Goal: Task Accomplishment & Management: Complete application form

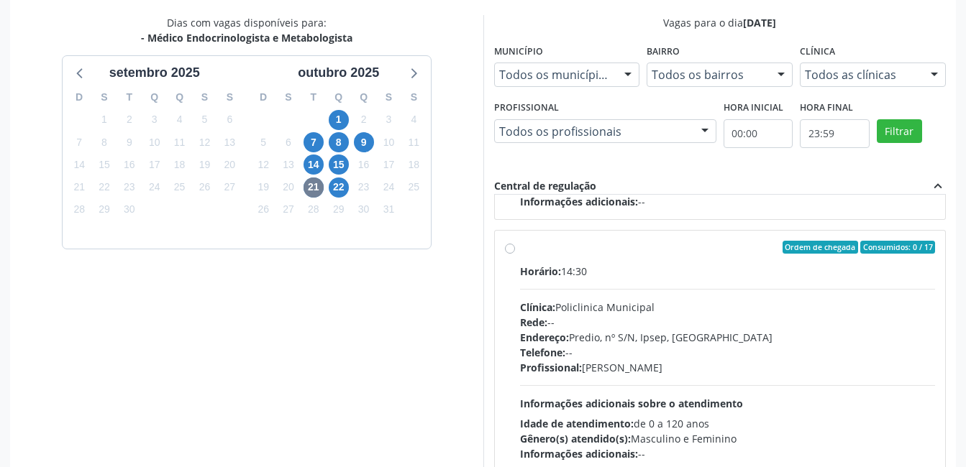
scroll to position [392, 0]
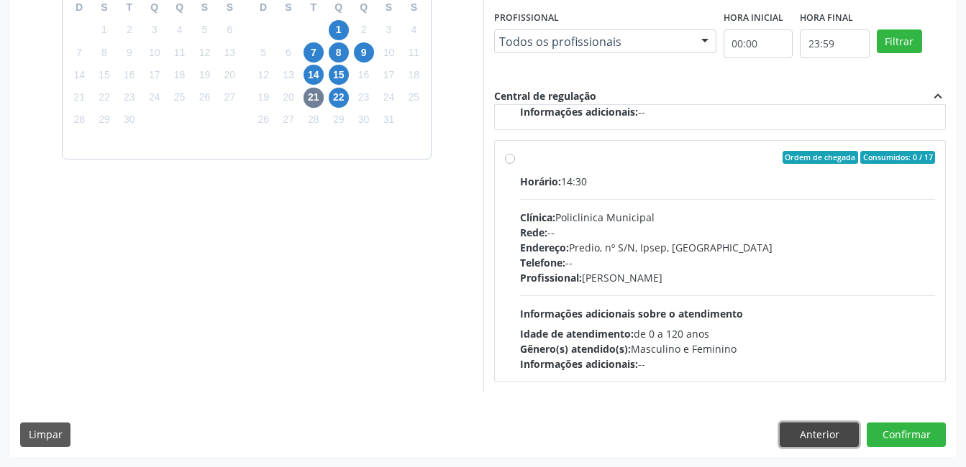
click at [826, 433] on button "Anterior" at bounding box center [819, 435] width 79 height 24
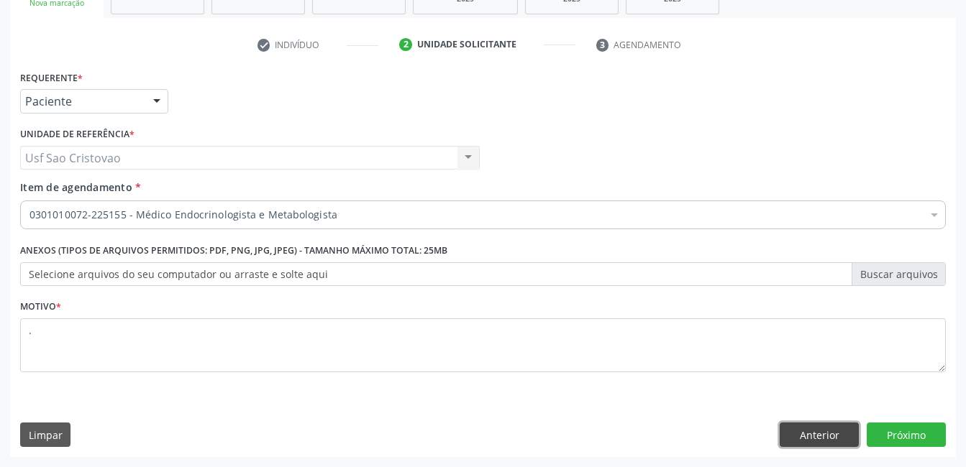
click at [830, 431] on button "Anterior" at bounding box center [819, 435] width 79 height 24
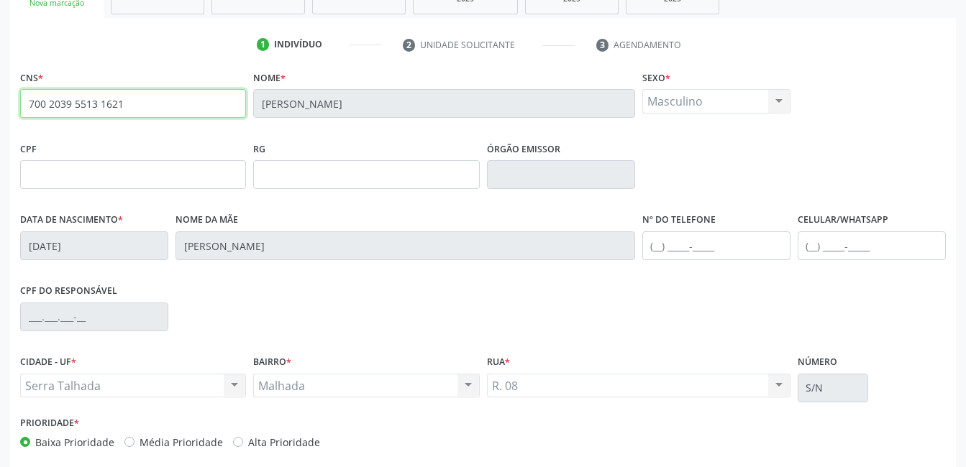
drag, startPoint x: 134, startPoint y: 98, endPoint x: -3, endPoint y: 78, distance: 138.1
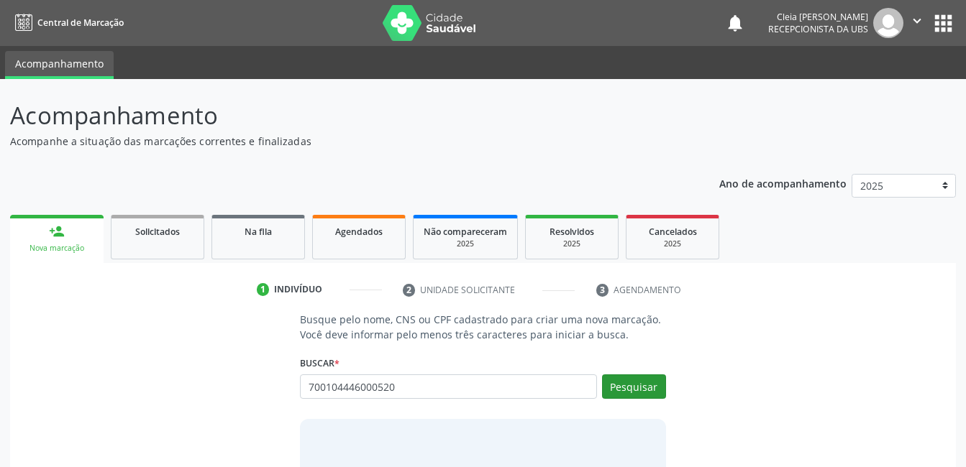
type input "700104446000520"
click at [644, 386] on button "Pesquisar" at bounding box center [634, 387] width 64 height 24
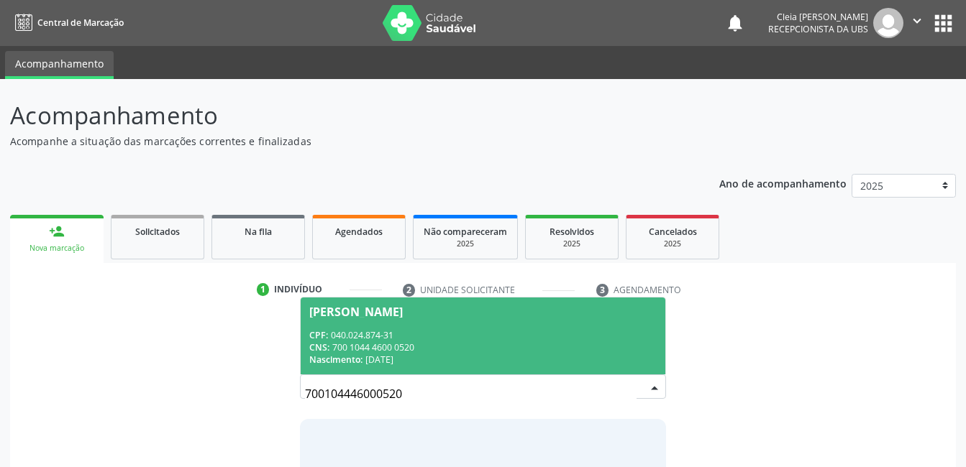
click at [458, 317] on span "[PERSON_NAME] CPF: 040.024.874-31 CNS: 700 1044 4600 0520 Nascimento: [DATE]" at bounding box center [483, 336] width 364 height 77
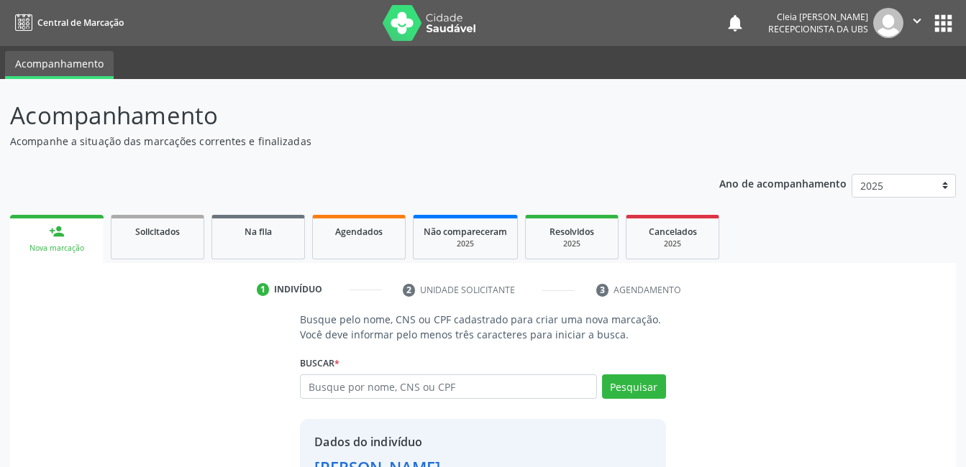
scroll to position [109, 0]
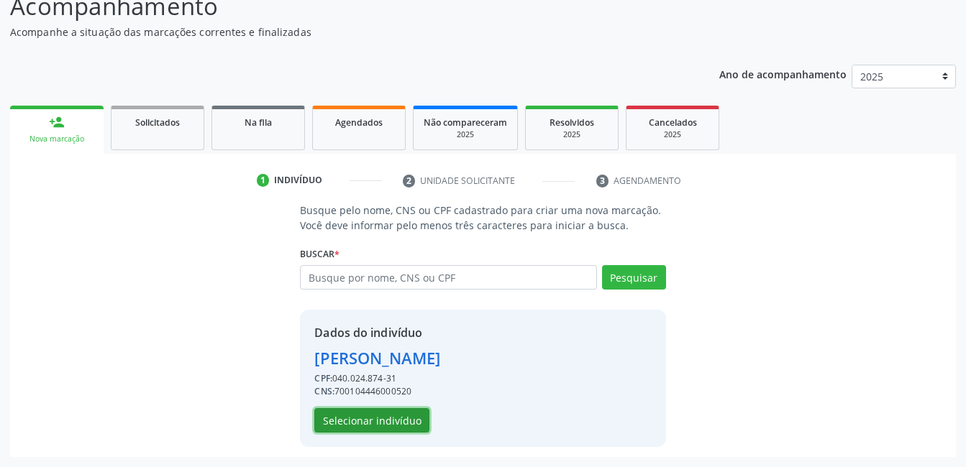
click at [348, 418] on button "Selecionar indivíduo" at bounding box center [371, 420] width 115 height 24
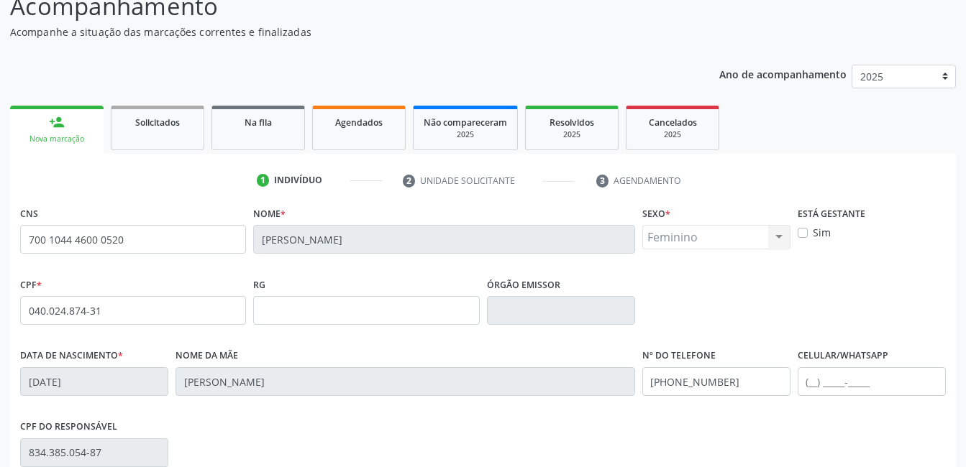
scroll to position [312, 0]
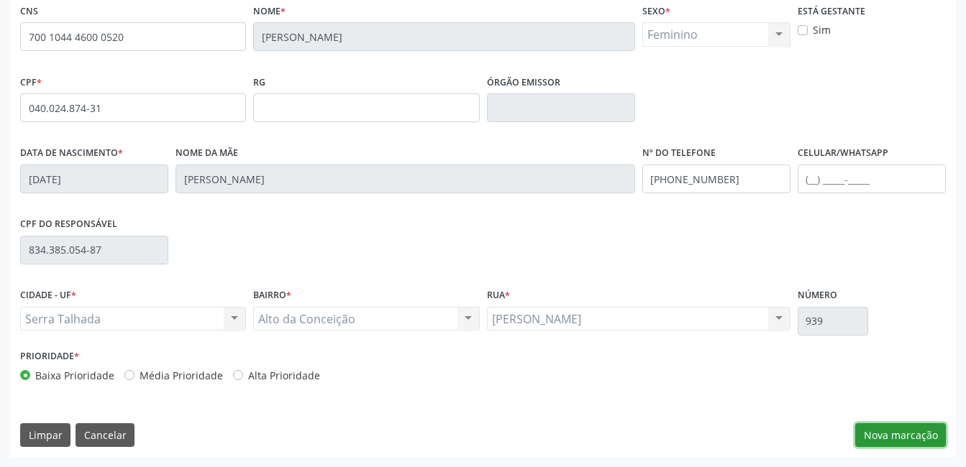
click at [885, 437] on button "Nova marcação" at bounding box center [900, 436] width 91 height 24
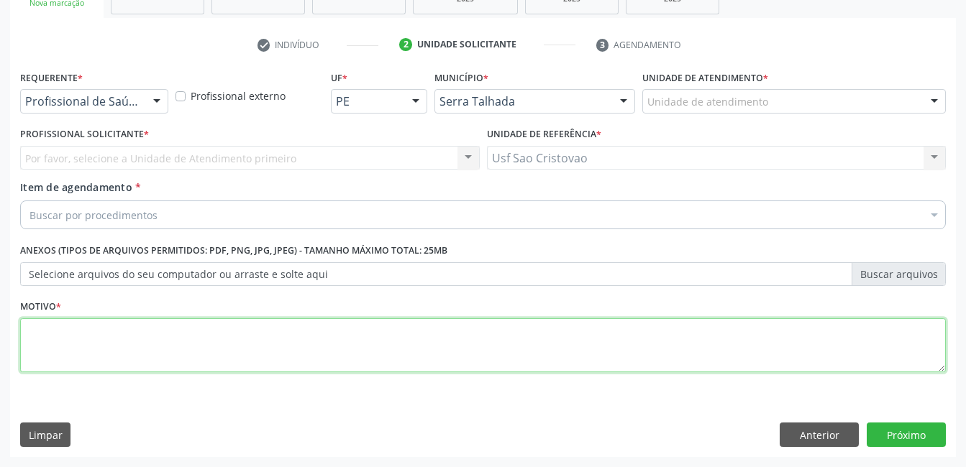
click at [243, 345] on textarea at bounding box center [483, 346] width 926 height 55
type textarea "."
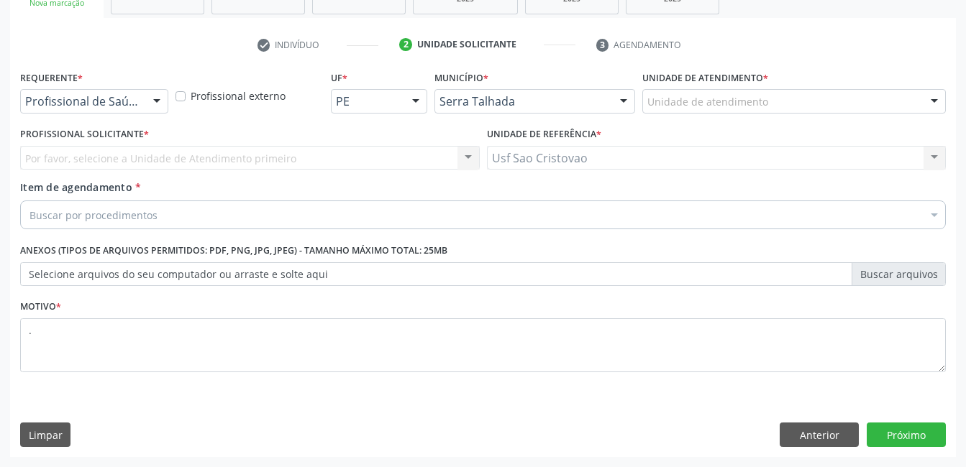
click at [159, 97] on div at bounding box center [157, 102] width 22 height 24
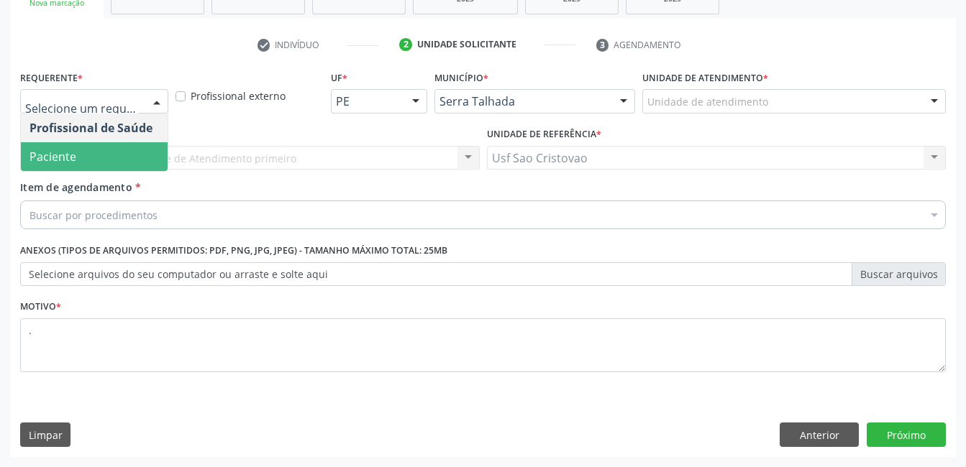
click at [131, 151] on span "Paciente" at bounding box center [94, 156] width 147 height 29
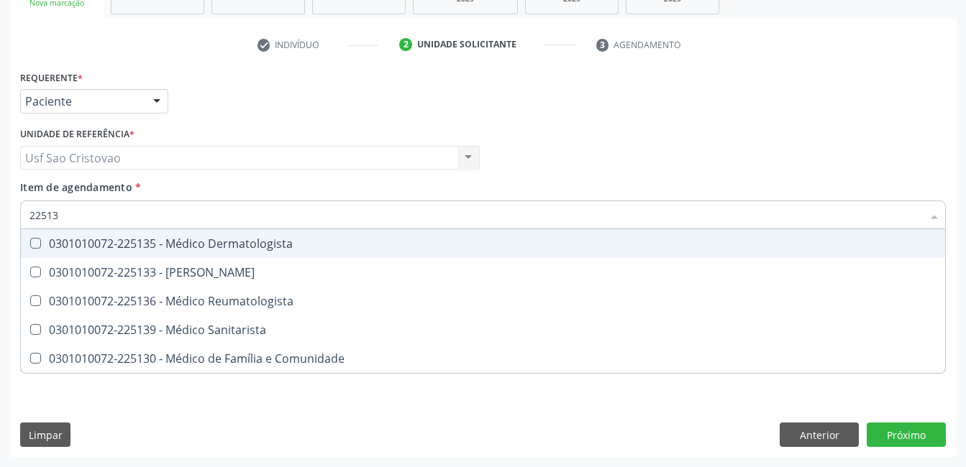
type input "225135"
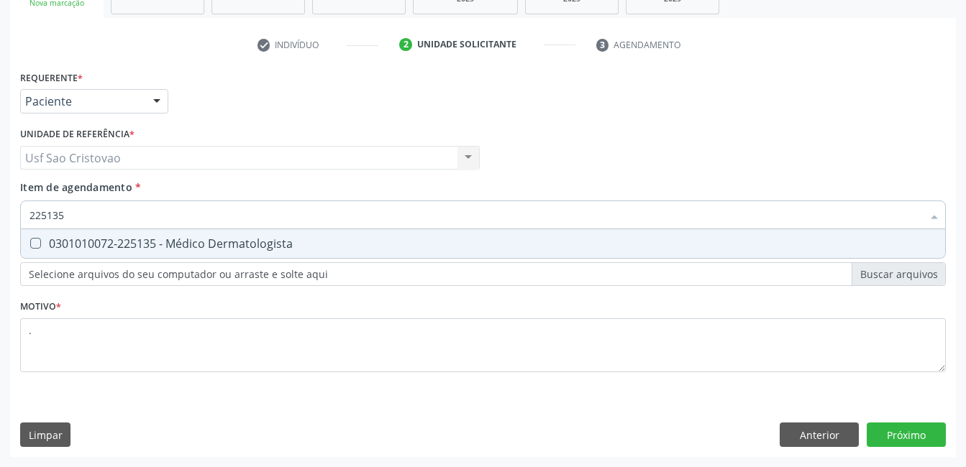
click at [35, 247] on Dermatologista at bounding box center [35, 243] width 11 height 11
click at [30, 247] on Dermatologista "checkbox" at bounding box center [25, 243] width 9 height 9
checkbox Dermatologista "true"
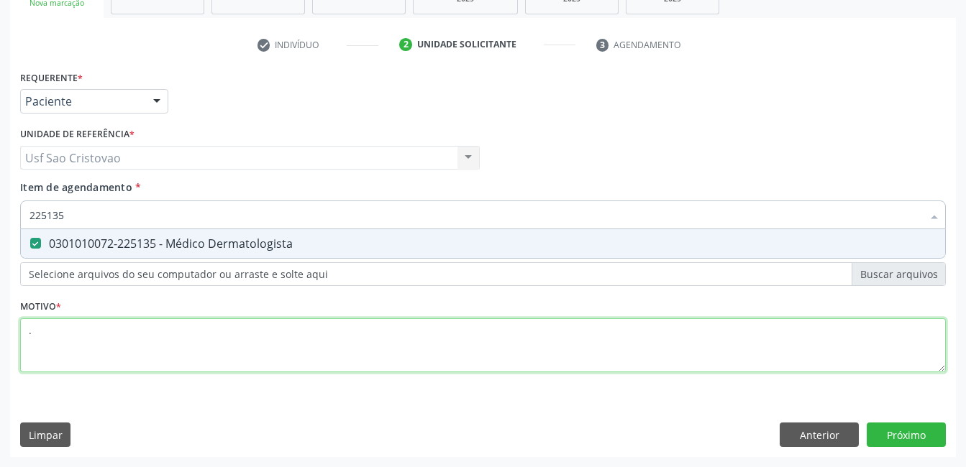
click at [173, 354] on div "Requerente * Paciente Profissional de Saúde Paciente Nenhum resultado encontrad…" at bounding box center [483, 230] width 926 height 326
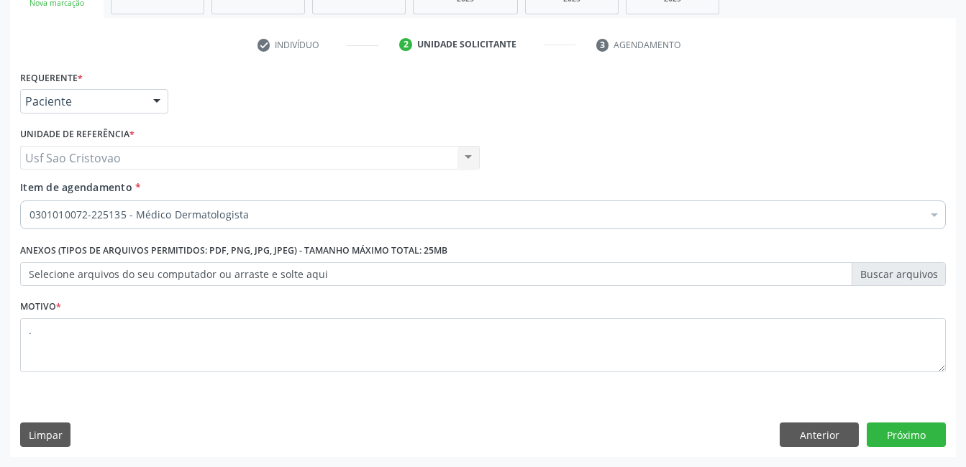
click at [314, 432] on div "Limpar Anterior Próximo" at bounding box center [483, 435] width 926 height 24
click at [926, 426] on button "Próximo" at bounding box center [906, 435] width 79 height 24
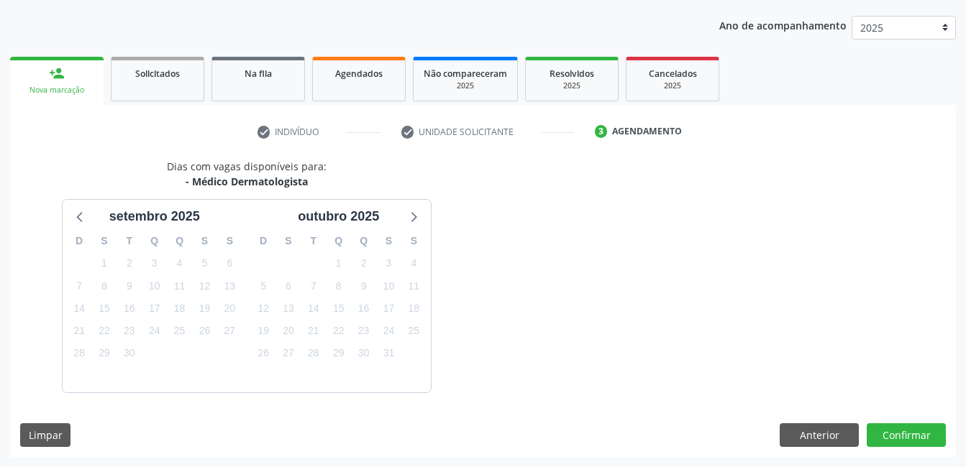
scroll to position [201, 0]
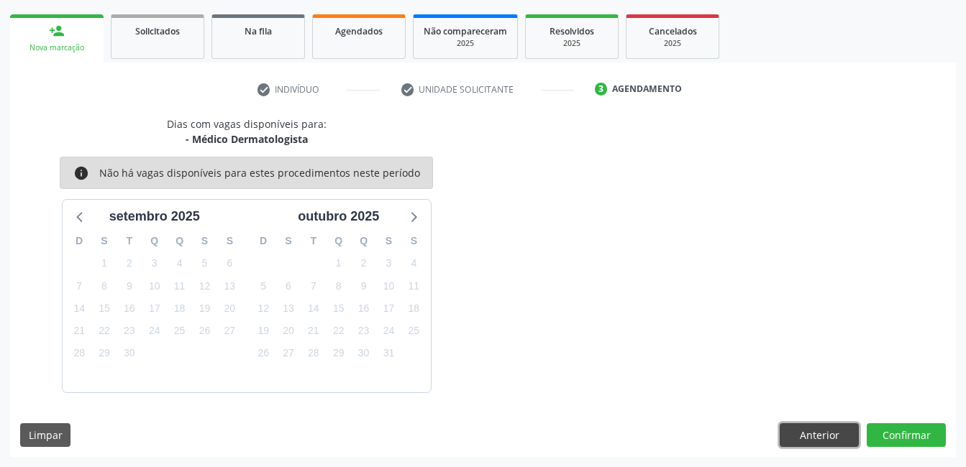
click at [802, 443] on button "Anterior" at bounding box center [819, 436] width 79 height 24
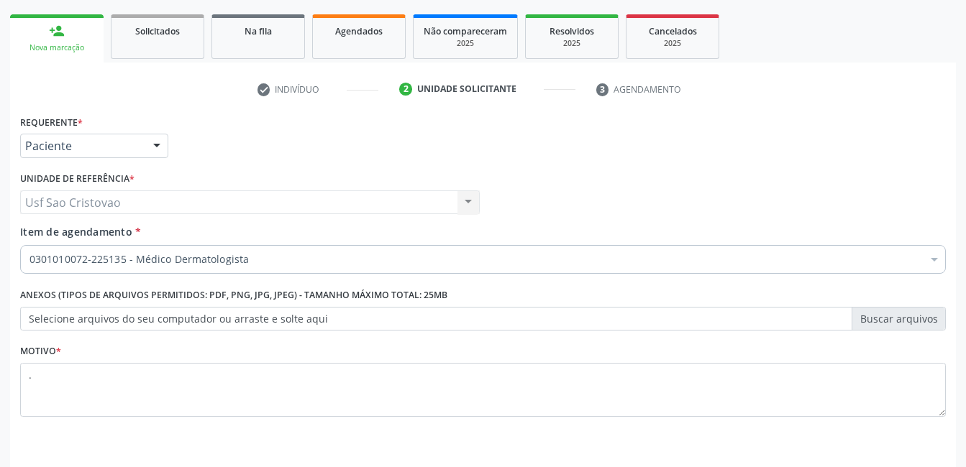
scroll to position [245, 0]
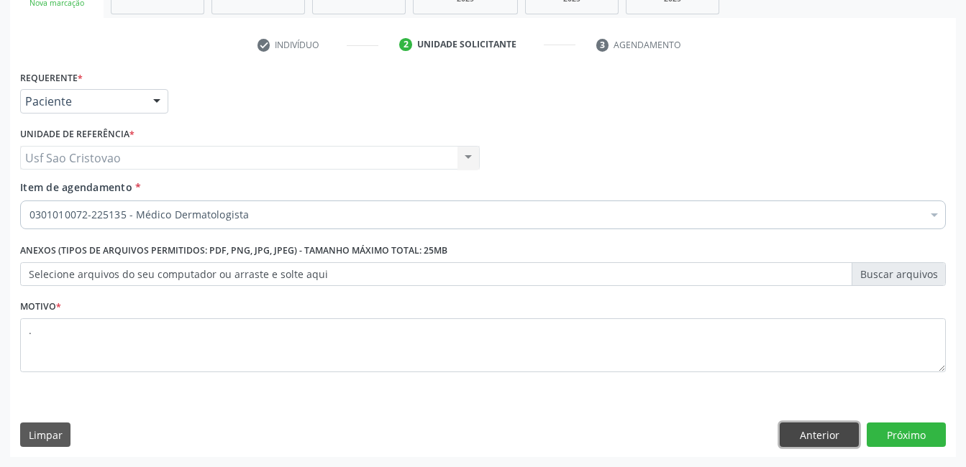
click at [820, 438] on button "Anterior" at bounding box center [819, 435] width 79 height 24
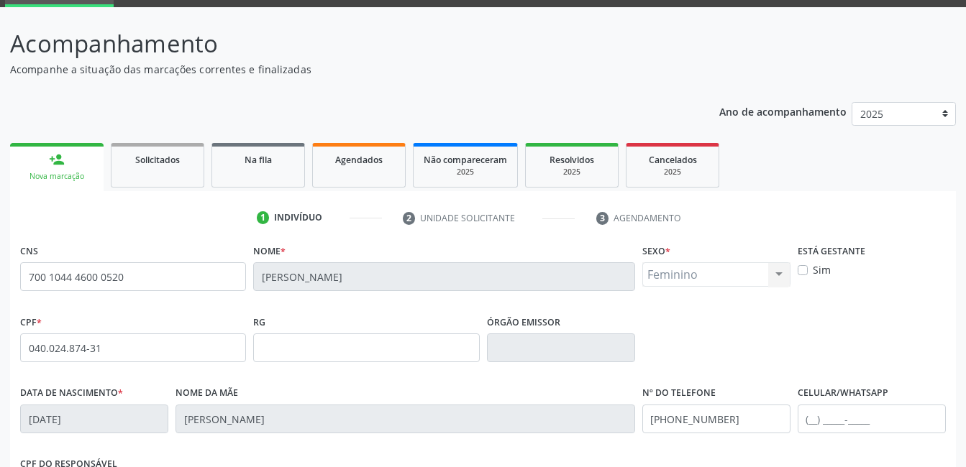
scroll to position [0, 0]
